Goal: Task Accomplishment & Management: Manage account settings

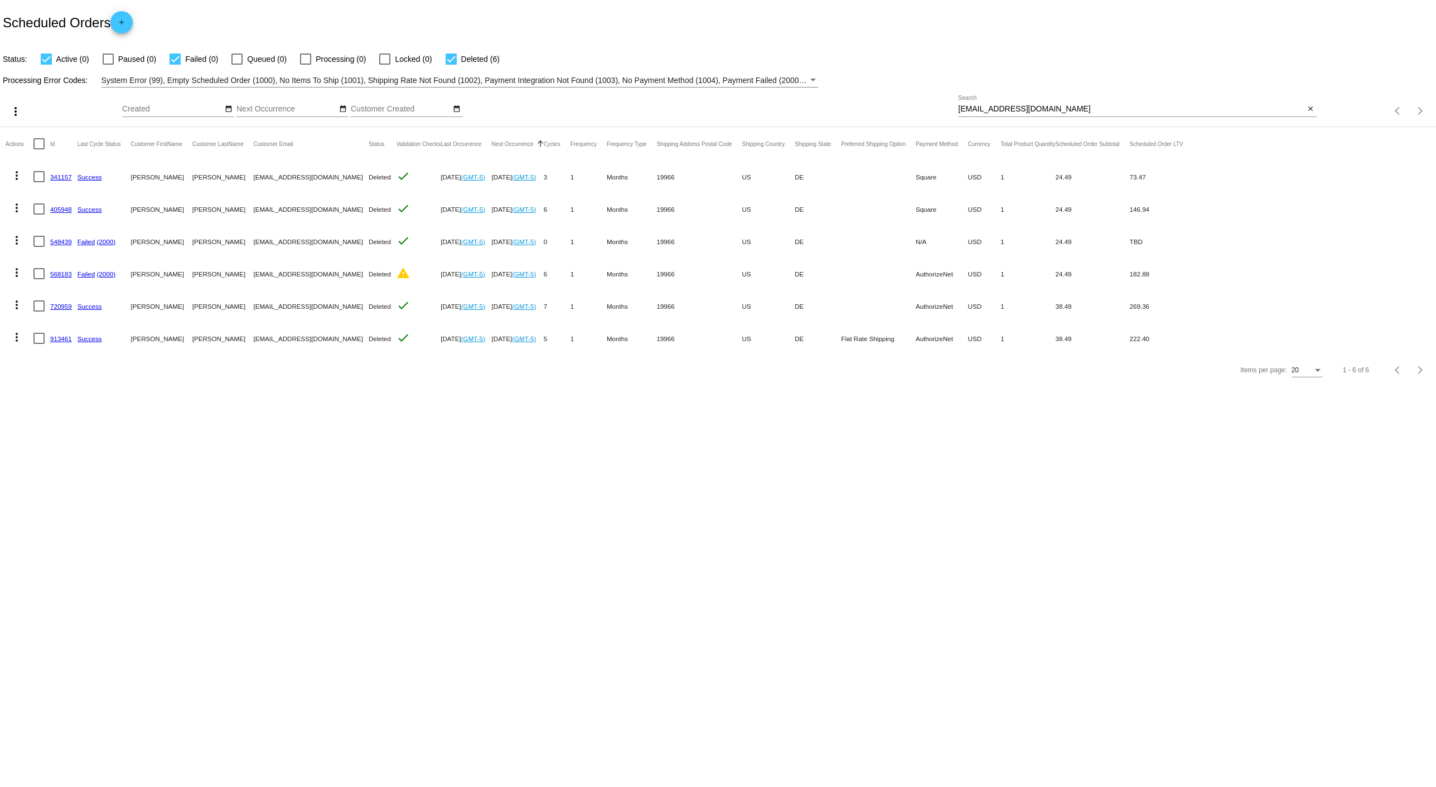
drag, startPoint x: 1047, startPoint y: 108, endPoint x: 694, endPoint y: 86, distance: 353.1
click at [697, 86] on app-dashboard-scheduled-orders "Scheduled Orders add Status: Active (0) Paused (0) Failed (0) Queued (0) Proces…" at bounding box center [718, 193] width 1436 height 386
paste input "rolltide24174178@ao"
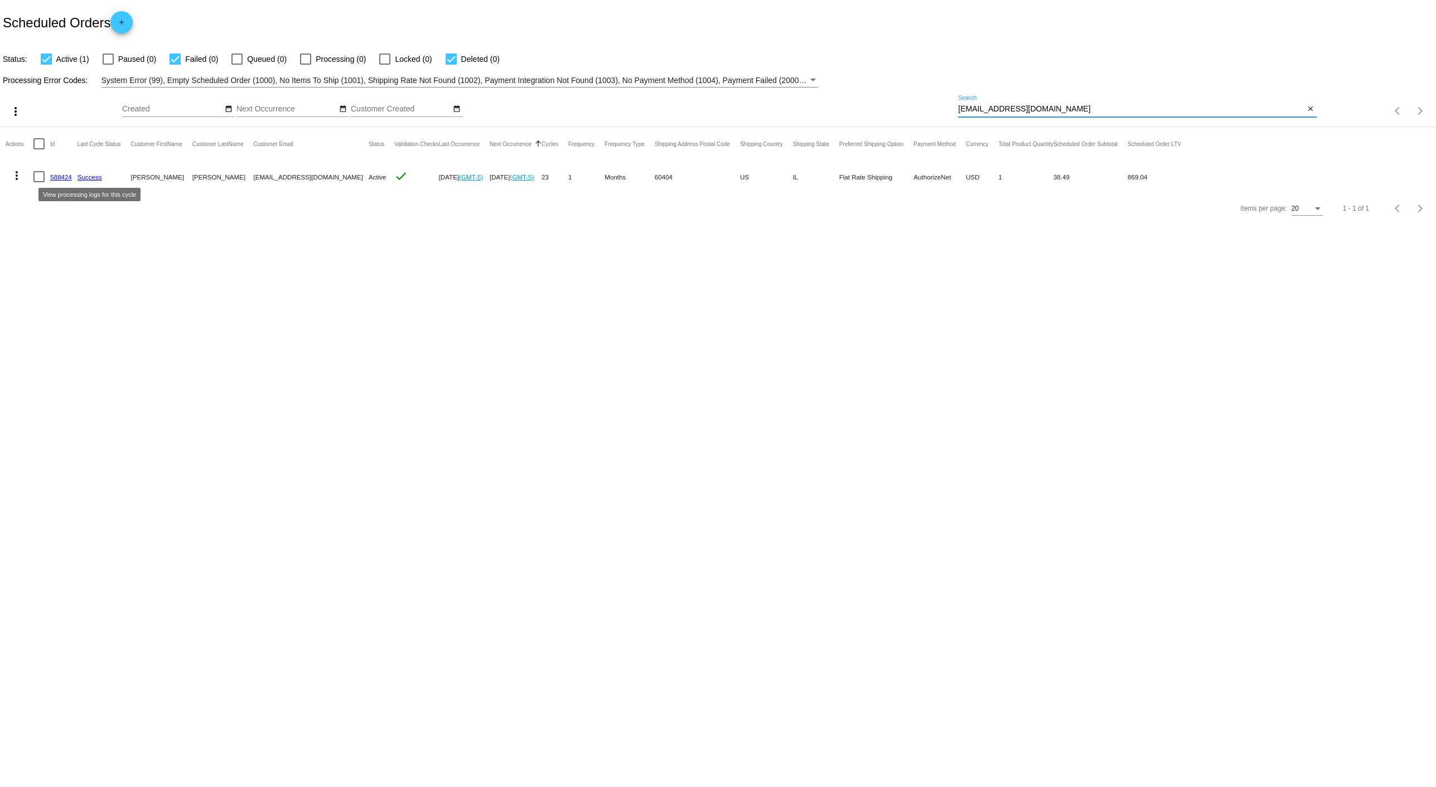
type input "[EMAIL_ADDRESS][DOMAIN_NAME]"
click at [21, 174] on mat-icon "more_vert" at bounding box center [16, 175] width 13 height 13
click at [48, 198] on span "View Event Logs" at bounding box center [68, 202] width 58 height 9
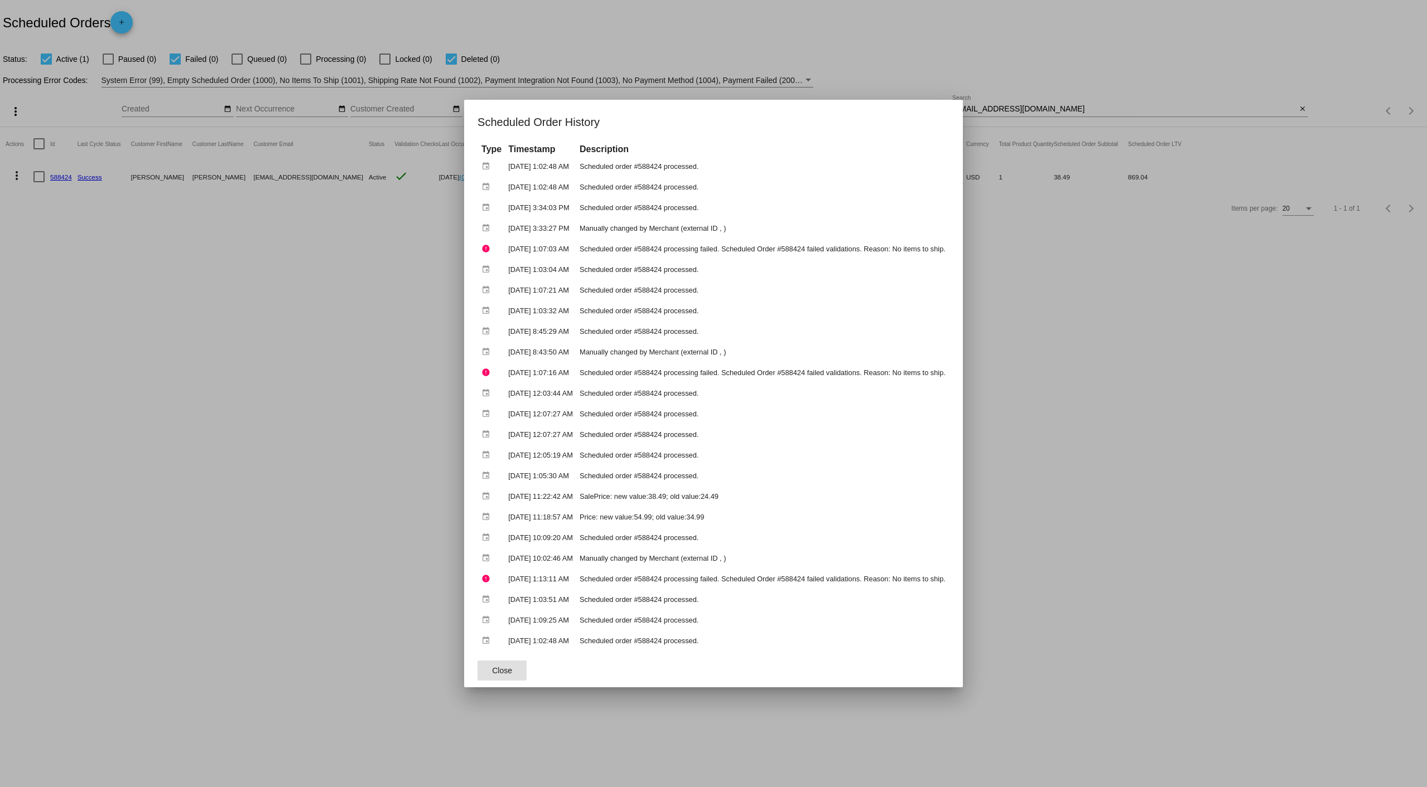
drag, startPoint x: 97, startPoint y: 505, endPoint x: 100, endPoint y: 450, distance: 55.8
click at [95, 493] on div at bounding box center [713, 393] width 1427 height 787
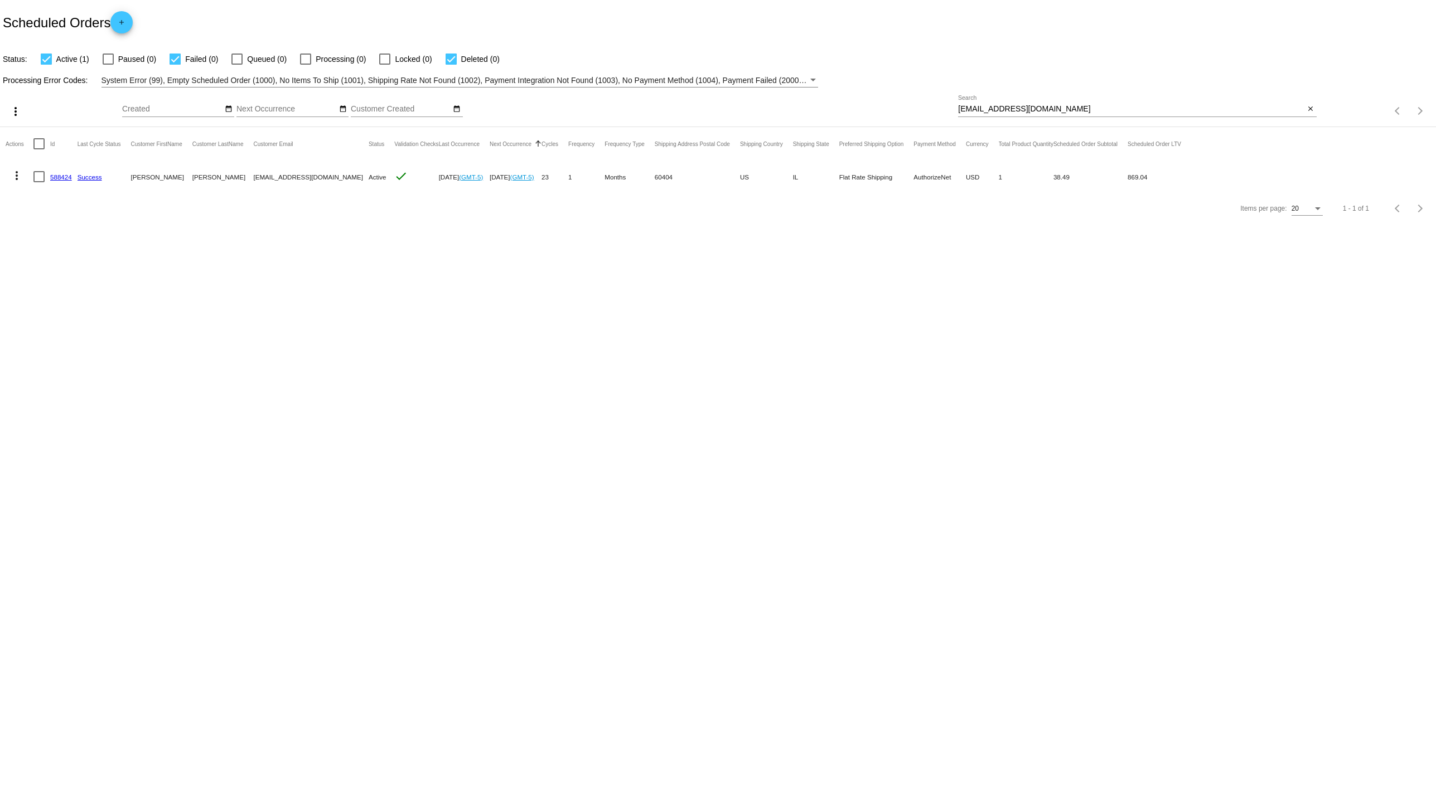
click at [13, 175] on mat-icon "more_vert" at bounding box center [16, 175] width 13 height 13
click at [50, 290] on button "edit View / Edit" at bounding box center [61, 282] width 111 height 27
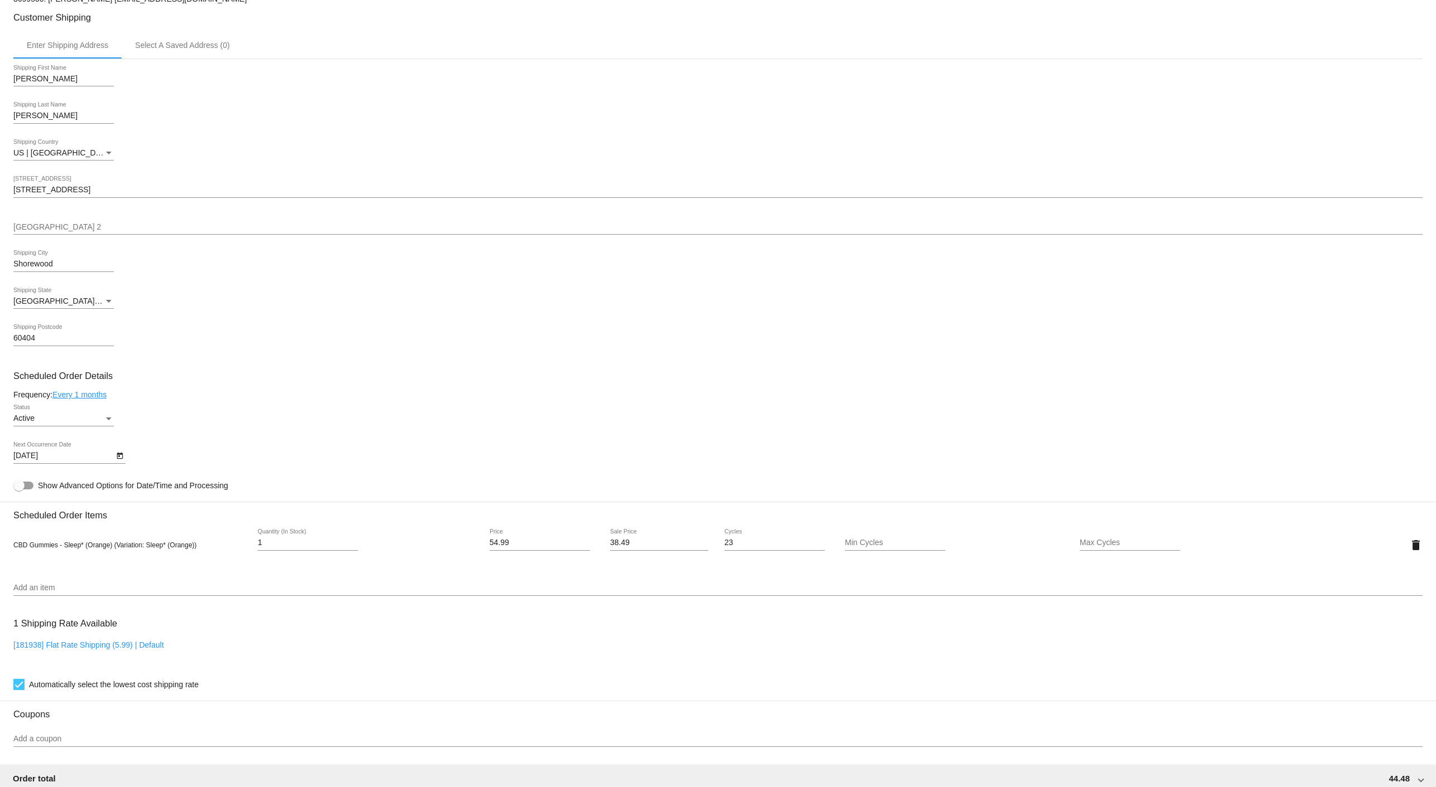
scroll to position [257, 0]
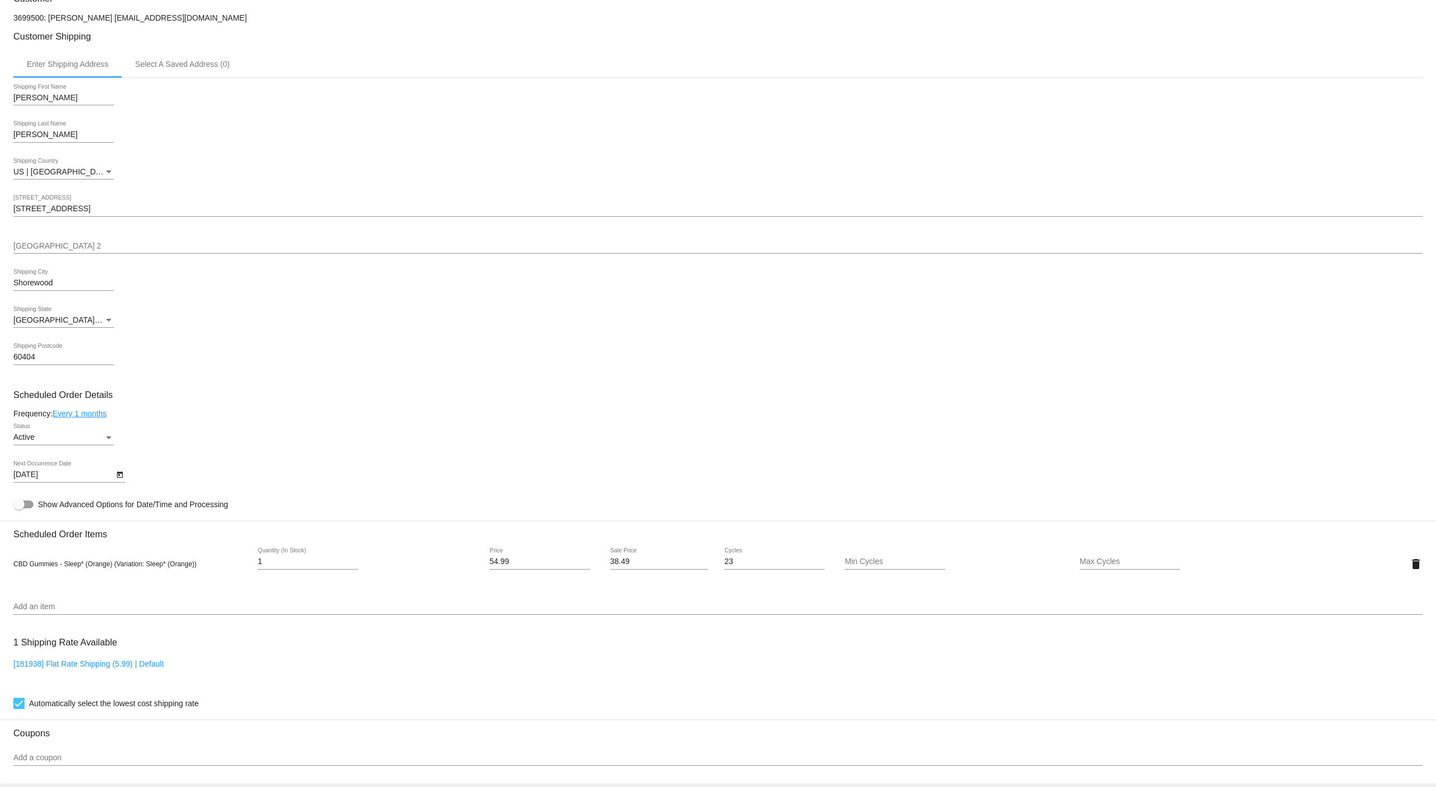
click at [123, 477] on icon "Open calendar" at bounding box center [120, 474] width 8 height 13
click at [167, 505] on button "Next month" at bounding box center [164, 507] width 22 height 22
click at [121, 594] on div "15" at bounding box center [118, 598] width 20 height 20
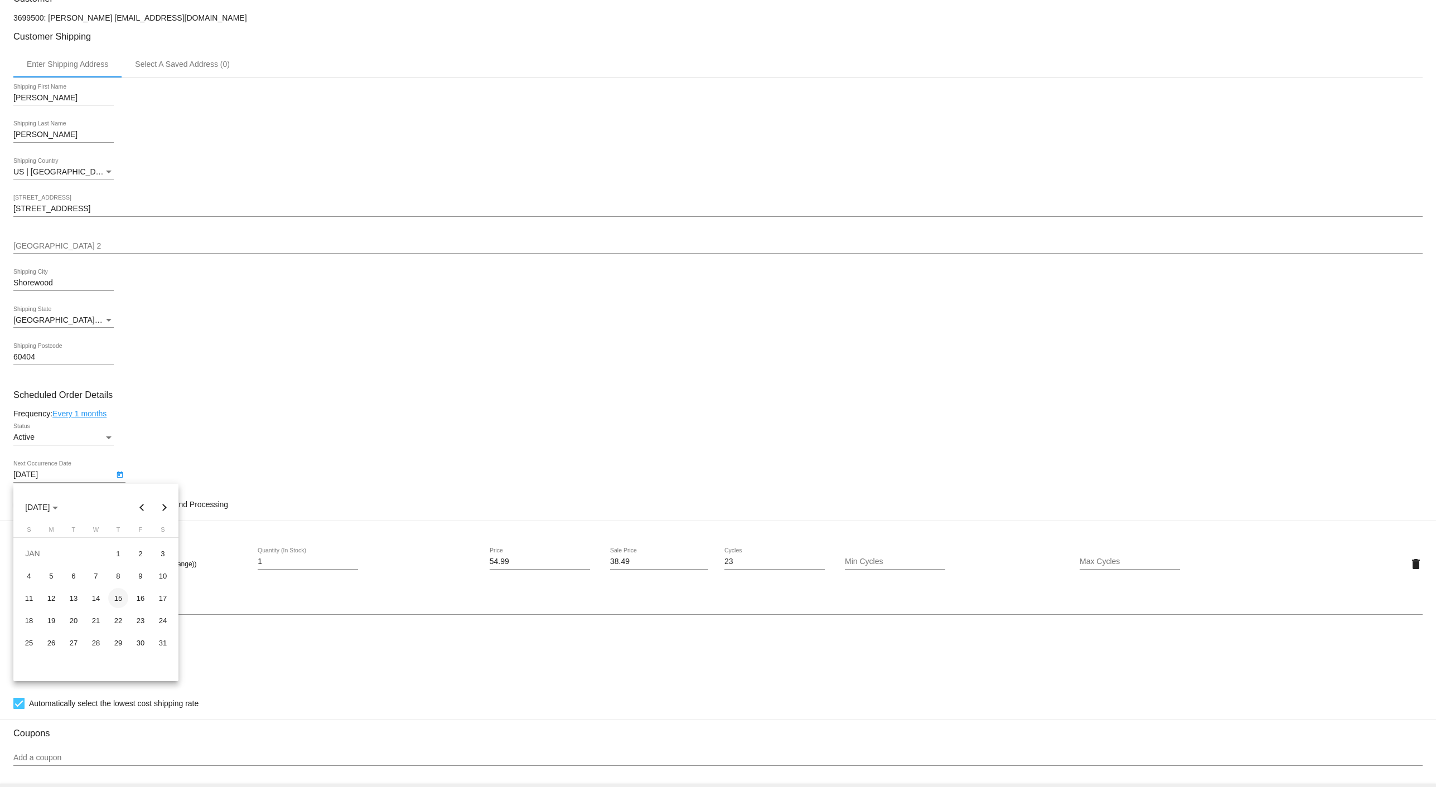
type input "[DATE]"
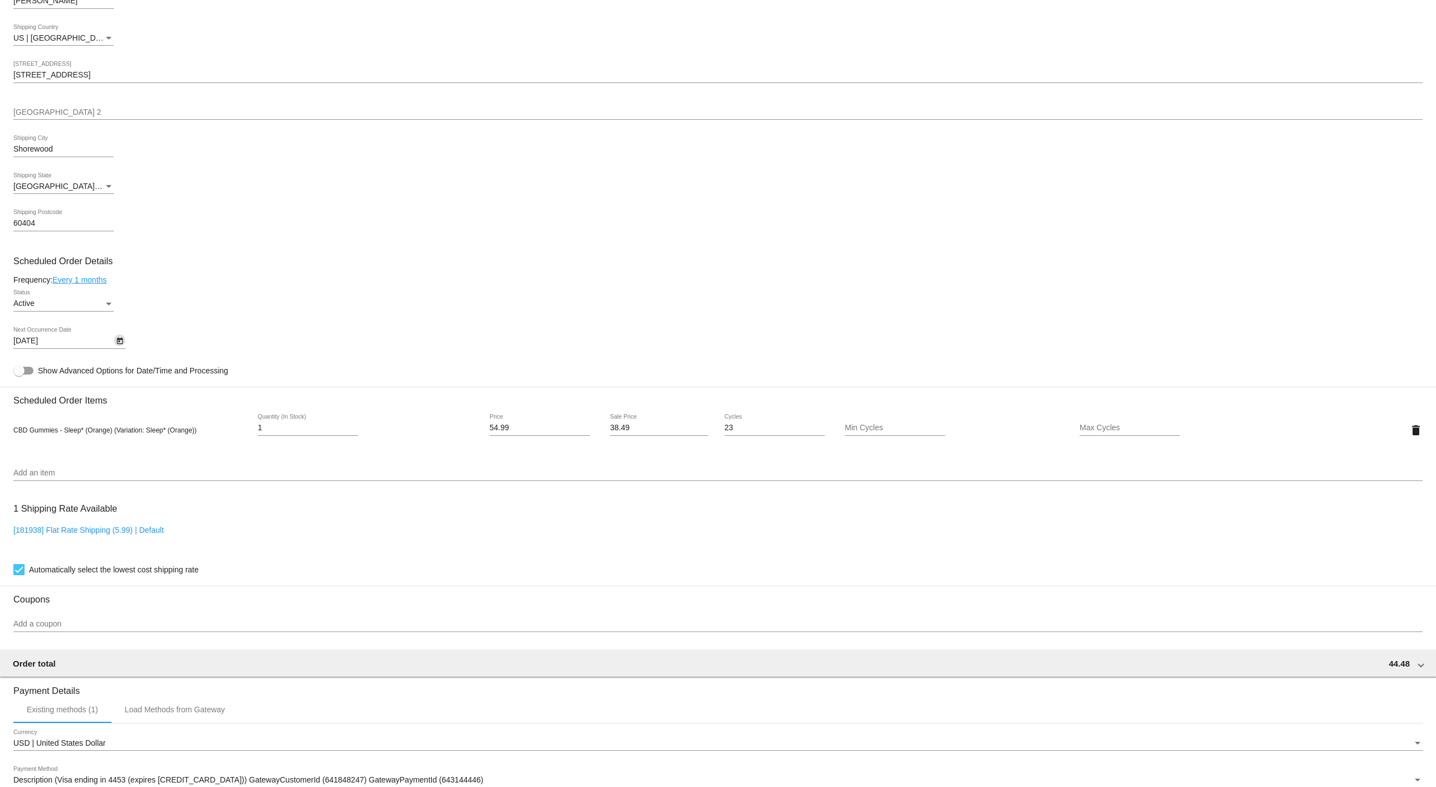
scroll to position [566, 0]
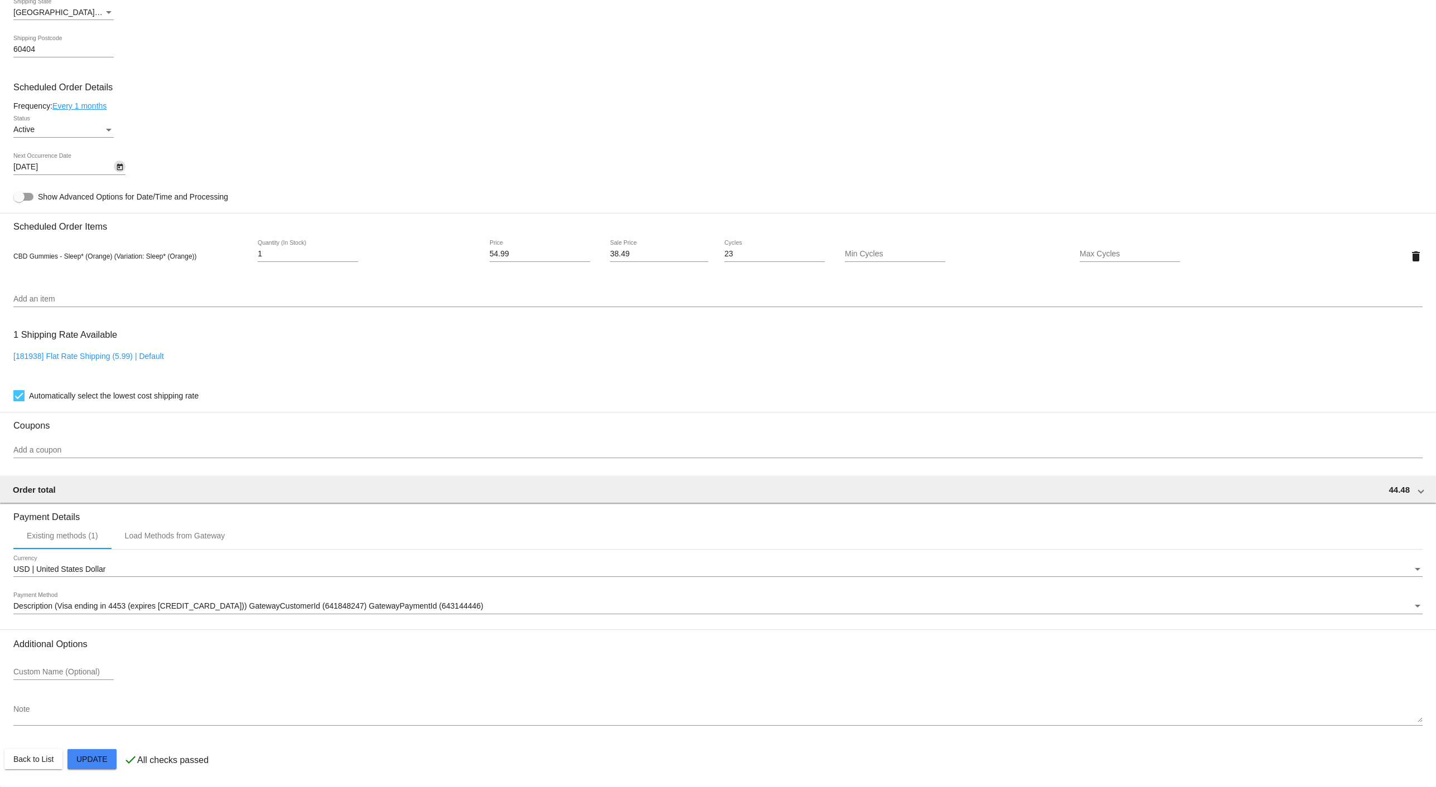
click at [100, 751] on mat-card "Customer 3699500: [PERSON_NAME] [EMAIL_ADDRESS][DOMAIN_NAME] Customer Shipping …" at bounding box center [718, 229] width 1436 height 1115
click at [105, 766] on mat-card "Customer 3699500: [PERSON_NAME] [EMAIL_ADDRESS][DOMAIN_NAME] Customer Shipping …" at bounding box center [718, 229] width 1436 height 1115
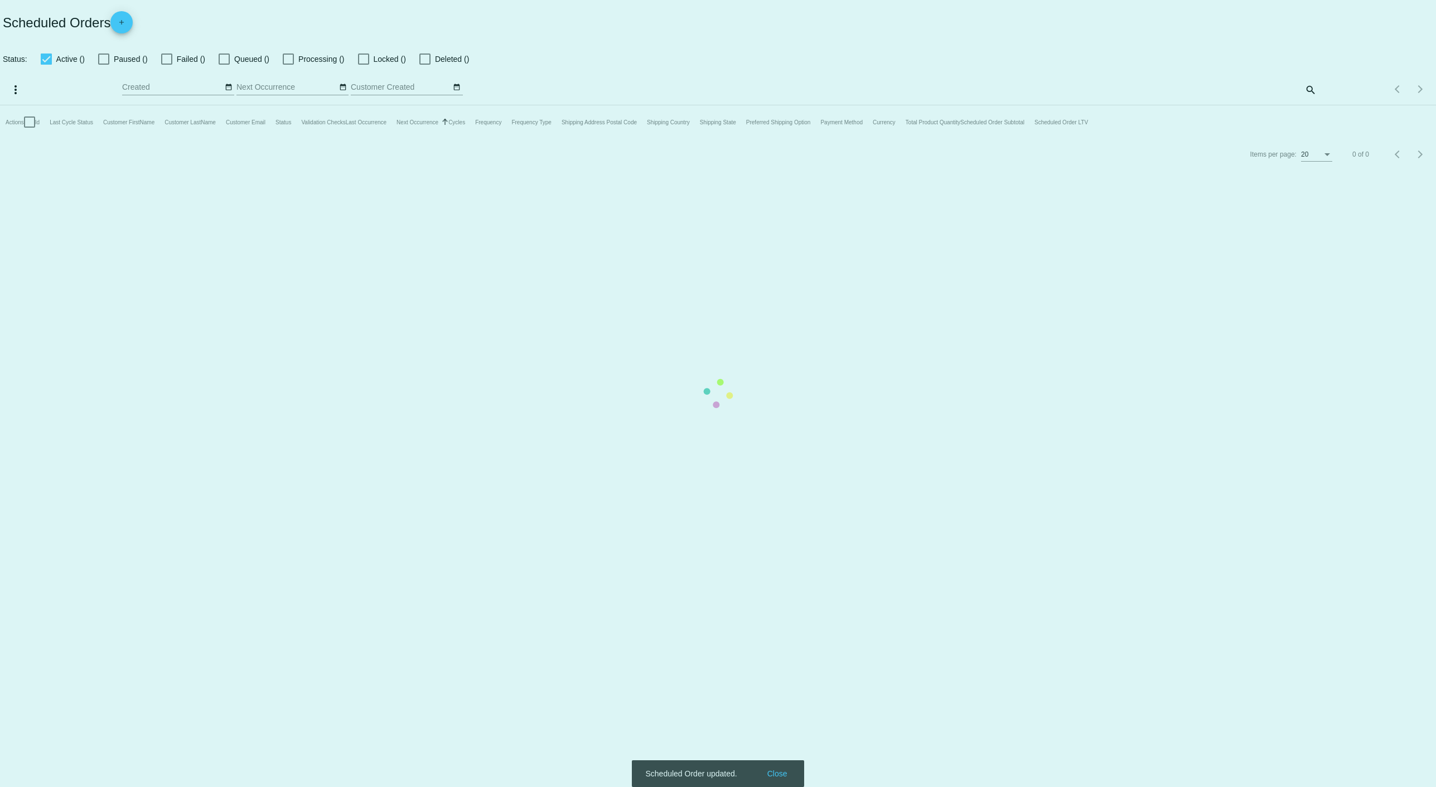
checkbox input "true"
